Goal: Task Accomplishment & Management: Use online tool/utility

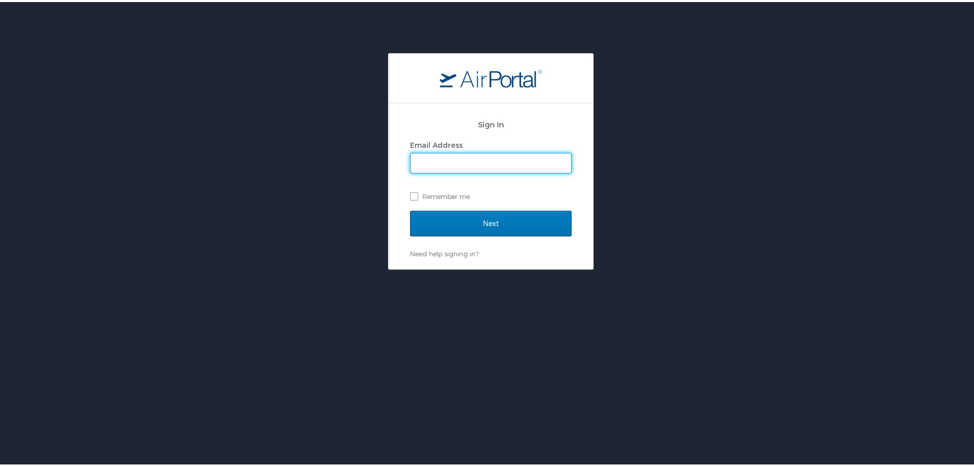
click at [504, 164] on input "Email Address" at bounding box center [491, 160] width 161 height 19
type input "amandalrapacz@gmail.com"
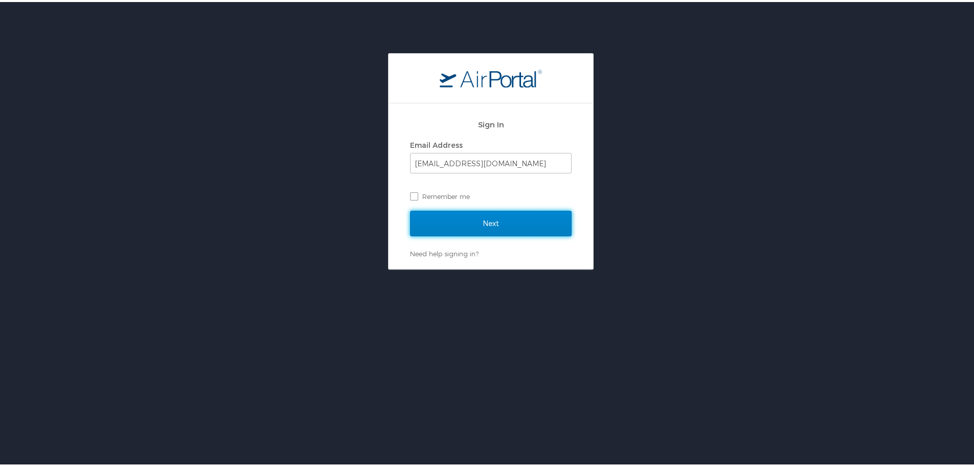
click at [489, 212] on input "Next" at bounding box center [491, 222] width 162 height 26
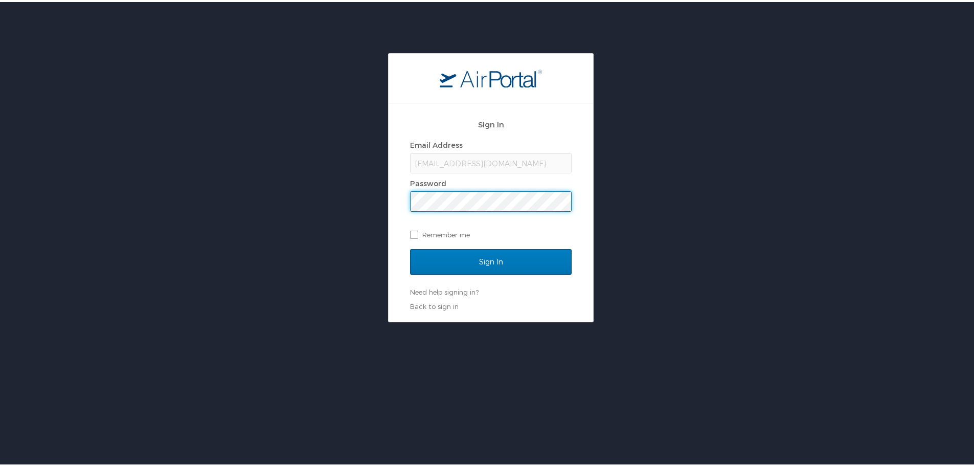
click at [488, 274] on div "Sign In" at bounding box center [491, 266] width 162 height 38
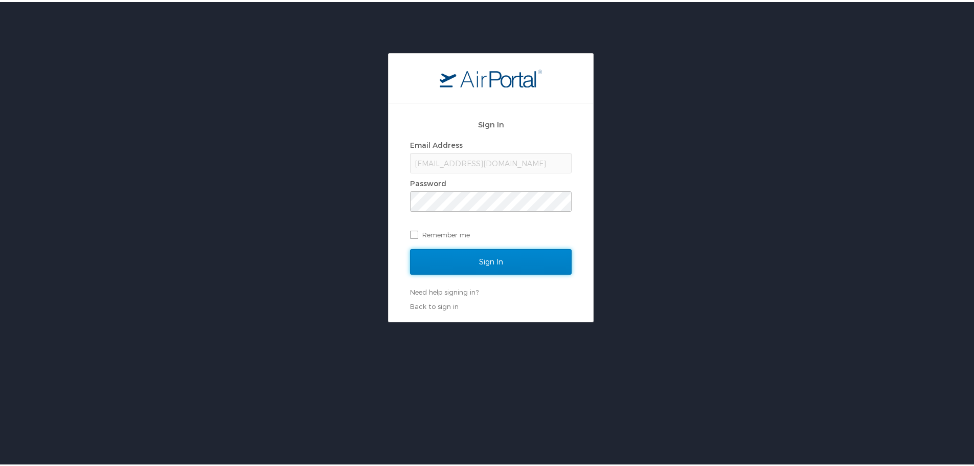
click at [486, 265] on input "Sign In" at bounding box center [491, 260] width 162 height 26
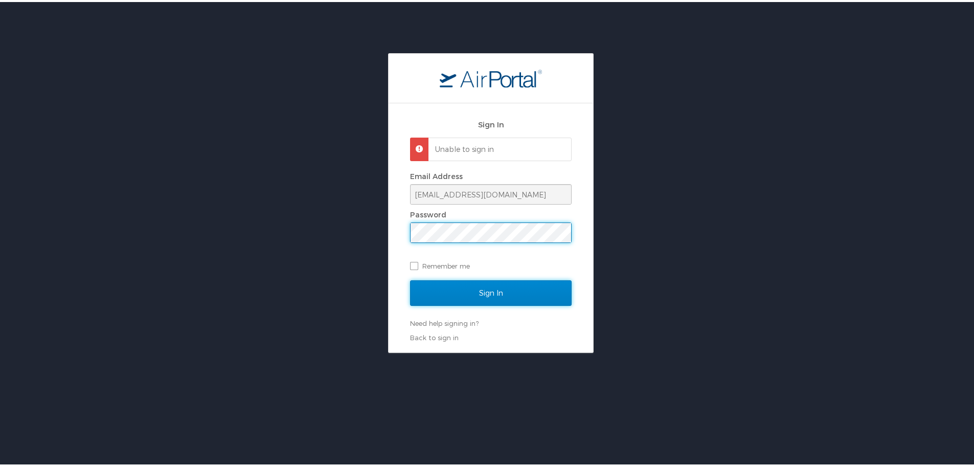
click at [437, 286] on input "Sign In" at bounding box center [491, 291] width 162 height 26
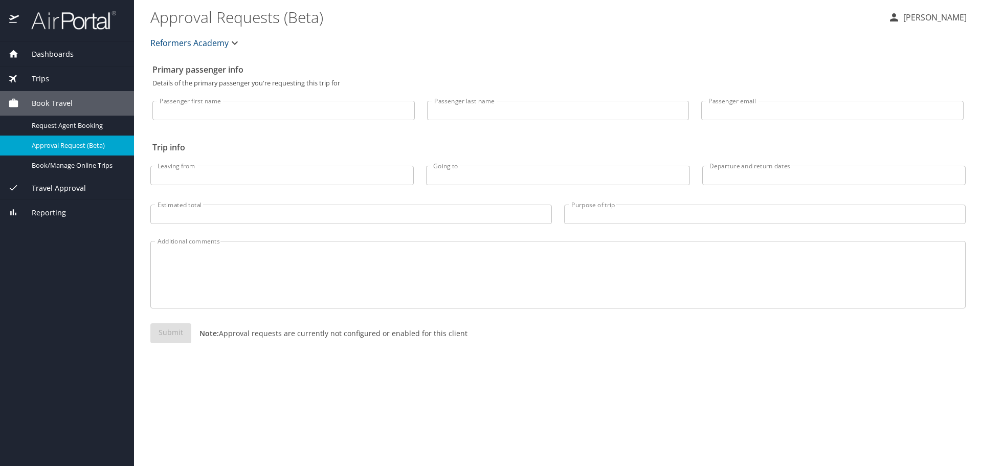
click at [85, 97] on div "Book Travel" at bounding box center [67, 103] width 134 height 25
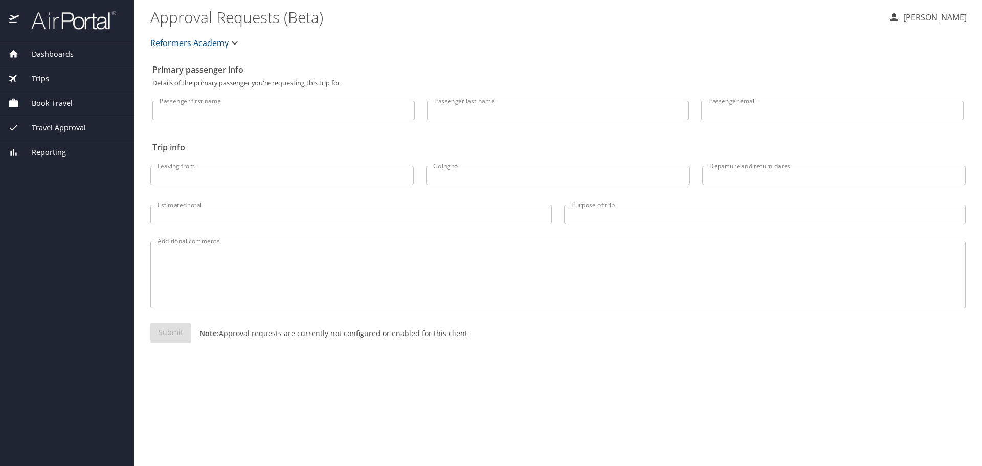
click at [85, 98] on div "Book Travel" at bounding box center [67, 103] width 118 height 11
